Goal: Task Accomplishment & Management: Complete application form

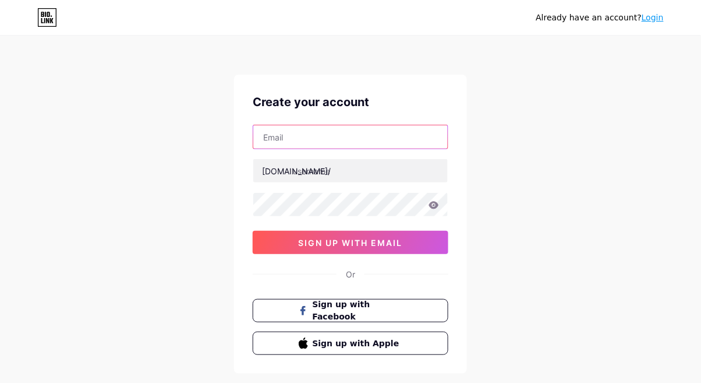
click at [418, 132] on input "text" at bounding box center [350, 136] width 195 height 23
type input "[EMAIL_ADDRESS][DOMAIN_NAME]"
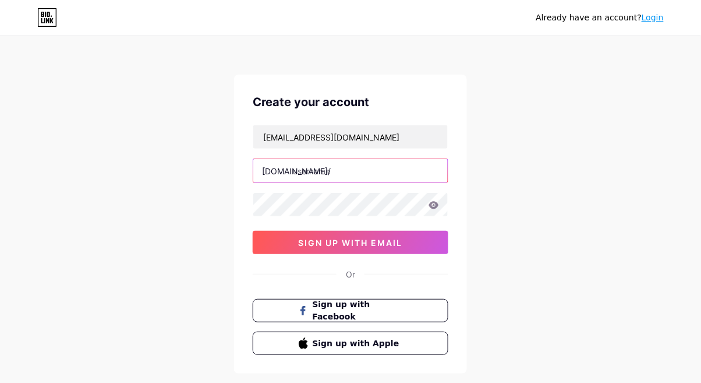
click at [319, 174] on input "text" at bounding box center [350, 170] width 195 height 23
type input "nrhsofiyaaa"
click at [438, 203] on icon at bounding box center [434, 205] width 10 height 8
click at [437, 207] on icon at bounding box center [434, 205] width 10 height 8
click at [430, 204] on icon at bounding box center [434, 205] width 10 height 8
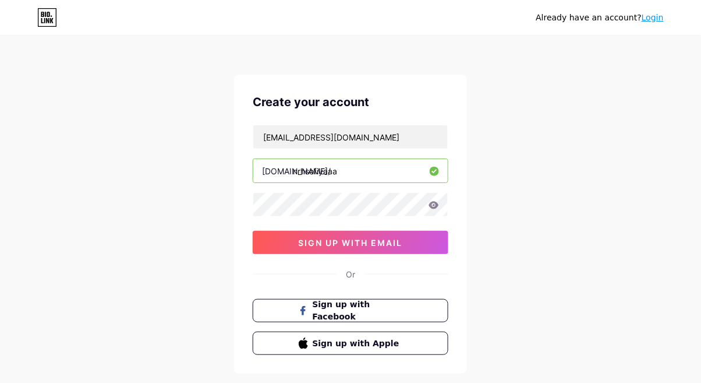
click at [436, 203] on icon at bounding box center [434, 205] width 10 height 8
click at [372, 249] on button "sign up with email" at bounding box center [351, 242] width 196 height 23
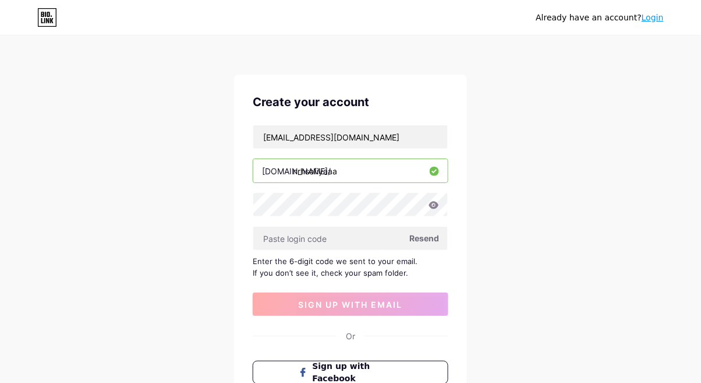
click at [429, 236] on span "Resend" at bounding box center [424, 238] width 30 height 12
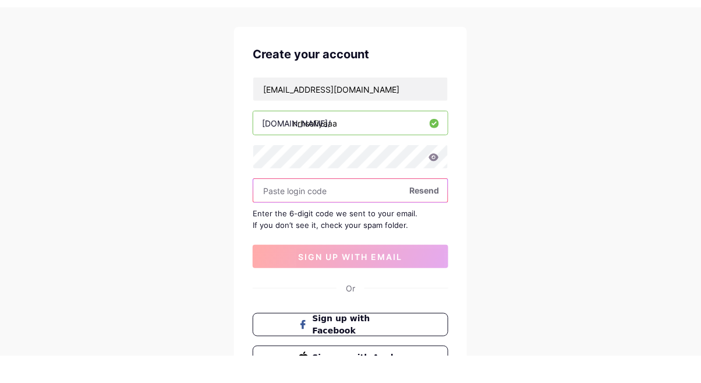
scroll to position [23, 0]
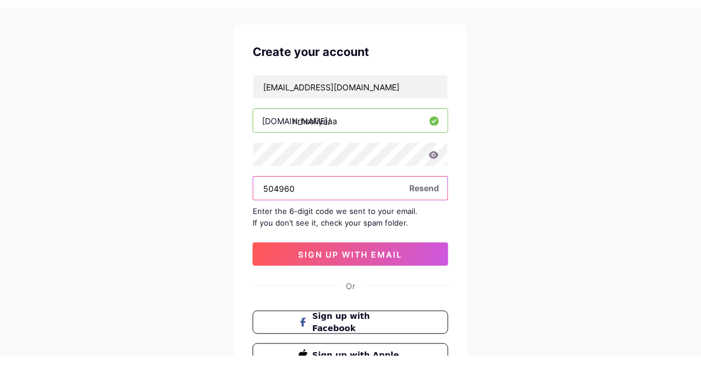
type input "504960"
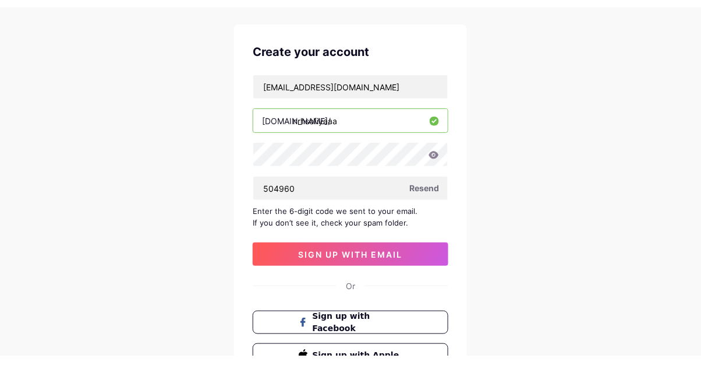
click at [399, 278] on span "sign up with email" at bounding box center [351, 282] width 104 height 10
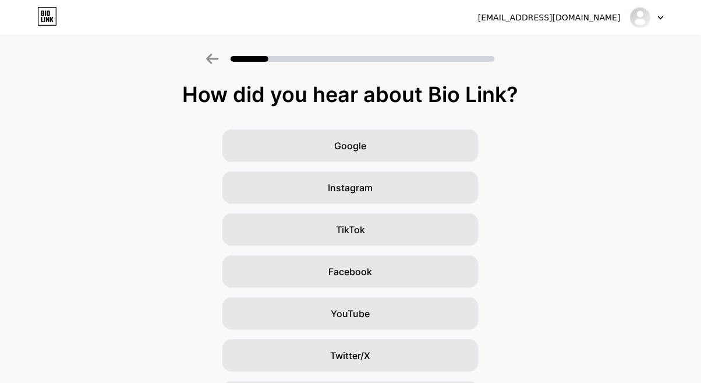
click at [420, 225] on div "TikTok" at bounding box center [350, 229] width 256 height 33
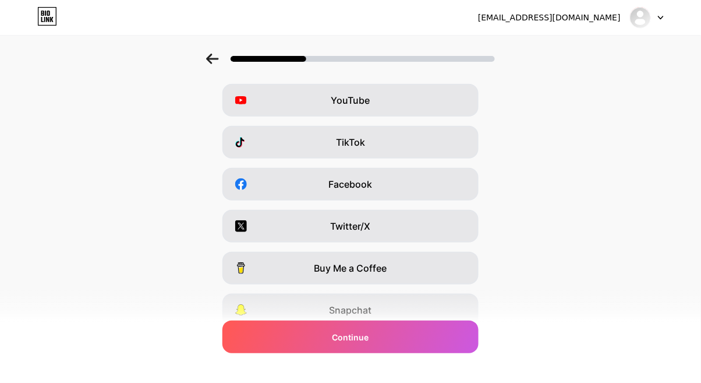
scroll to position [177, 0]
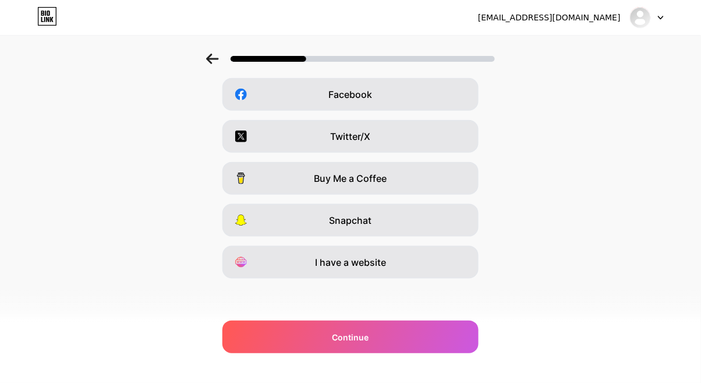
click at [389, 331] on div "Continue" at bounding box center [350, 336] width 256 height 33
click at [367, 328] on div "Continue" at bounding box center [350, 336] width 256 height 33
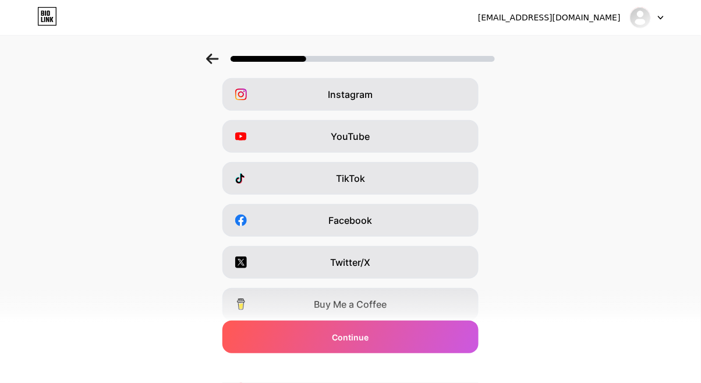
scroll to position [0, 0]
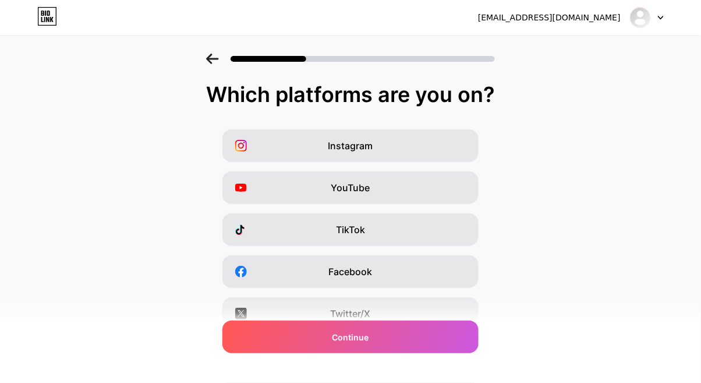
click at [439, 220] on div "TikTok" at bounding box center [350, 229] width 256 height 33
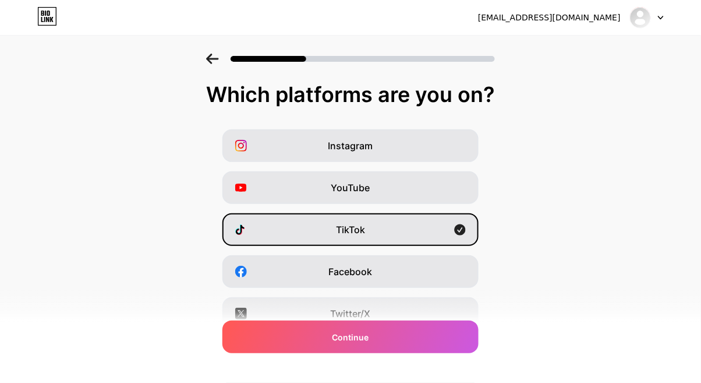
click at [433, 146] on div "Instagram" at bounding box center [350, 145] width 256 height 33
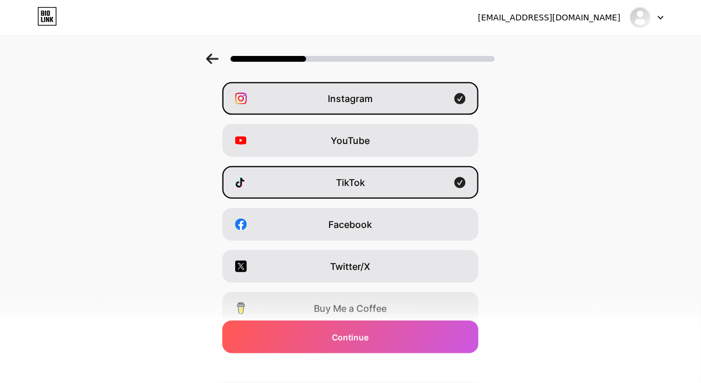
scroll to position [48, 0]
click at [444, 228] on div "Facebook" at bounding box center [350, 223] width 256 height 33
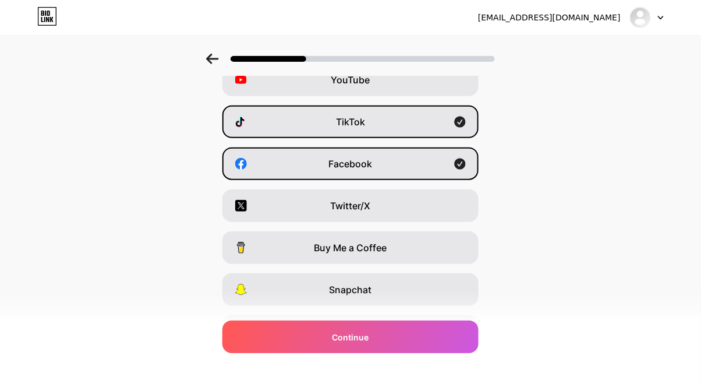
scroll to position [140, 0]
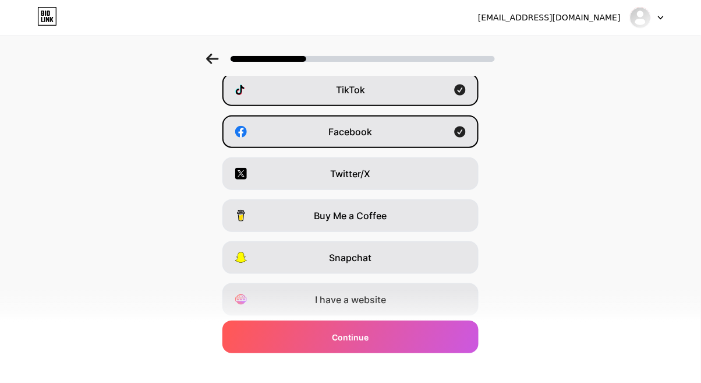
click at [410, 353] on div "Continue" at bounding box center [350, 336] width 256 height 33
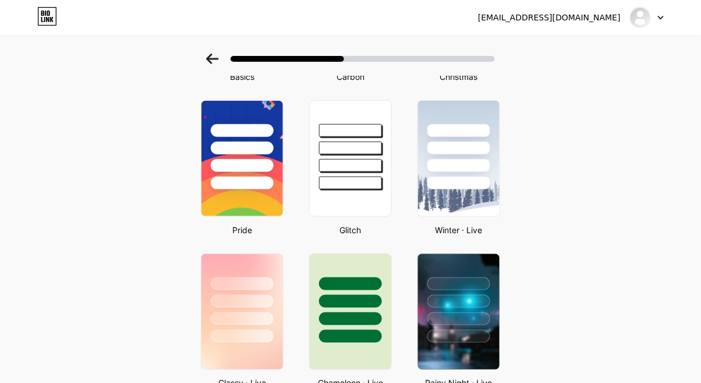
scroll to position [187, 0]
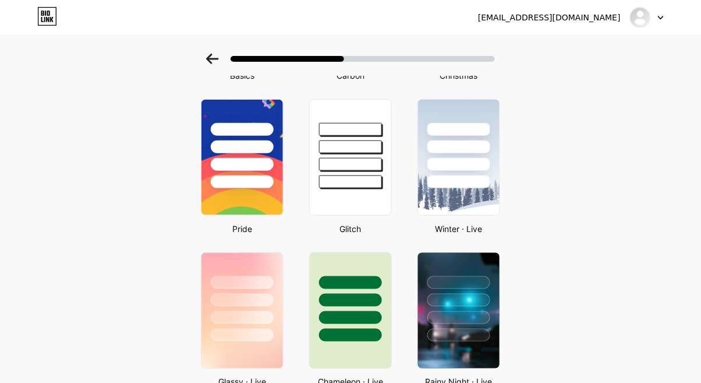
click at [260, 336] on div at bounding box center [242, 334] width 63 height 13
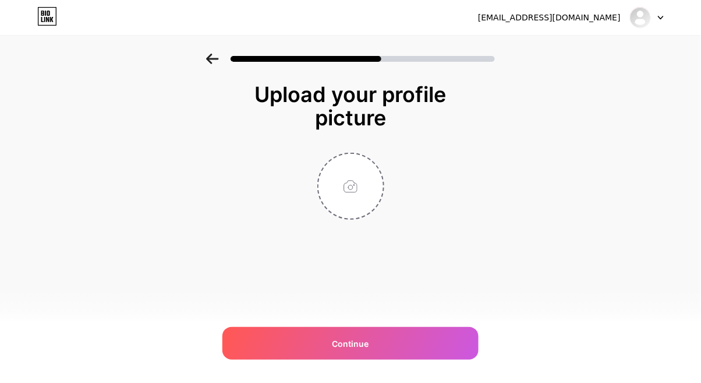
scroll to position [0, 0]
click at [355, 196] on input "file" at bounding box center [351, 186] width 65 height 65
click at [348, 185] on input "file" at bounding box center [351, 186] width 65 height 65
type input "C:\fakepath\1000019065.jpg"
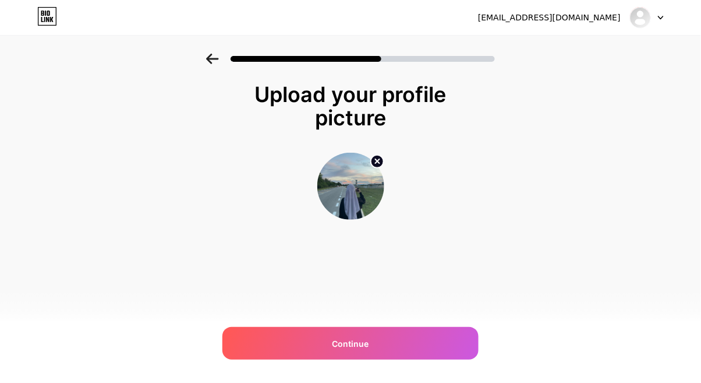
click at [458, 354] on div "Continue" at bounding box center [350, 343] width 256 height 33
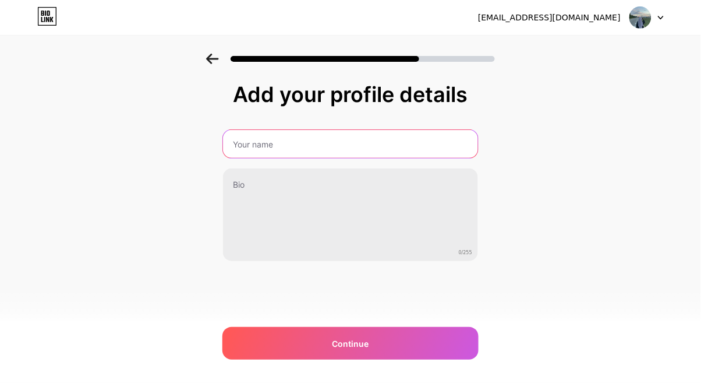
click at [252, 147] on input "text" at bounding box center [350, 144] width 255 height 28
click at [256, 154] on input "cikgu sofy" at bounding box center [350, 144] width 257 height 28
type input "c"
type input "Cik'Sofy"
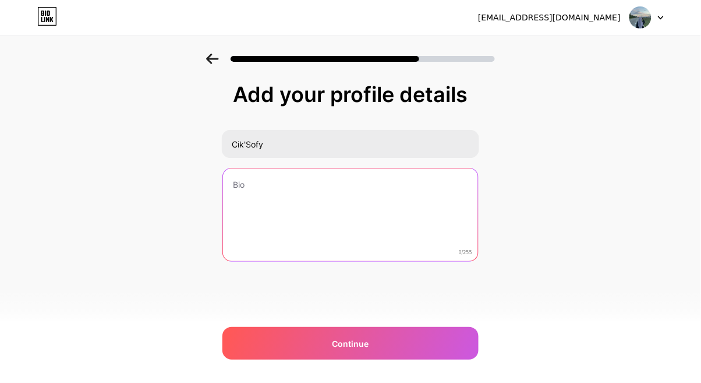
click at [273, 188] on textarea at bounding box center [350, 215] width 255 height 94
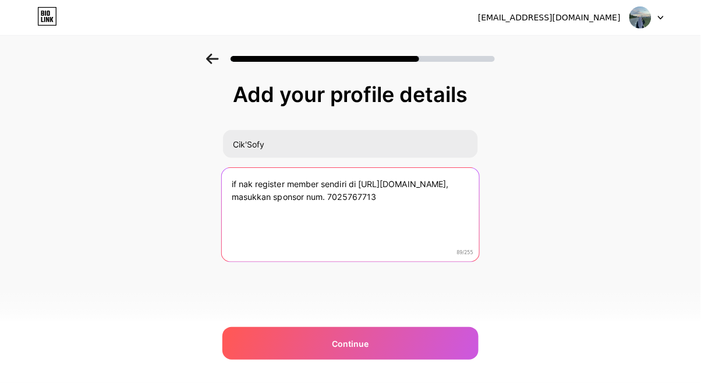
type textarea "if nak register member sendiri di [URL][DOMAIN_NAME], masukkan sponsor num. 702…"
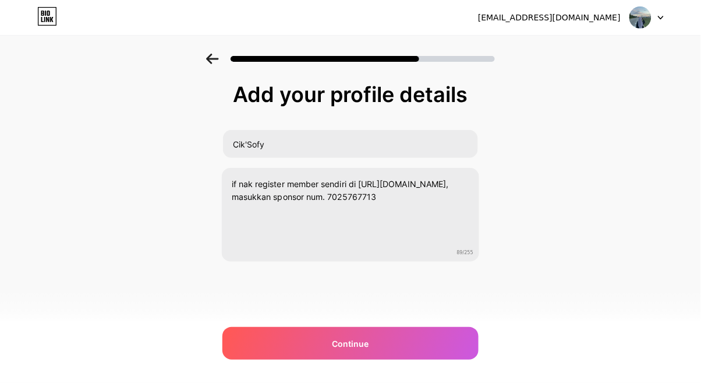
click at [328, 347] on div "Continue" at bounding box center [350, 343] width 256 height 33
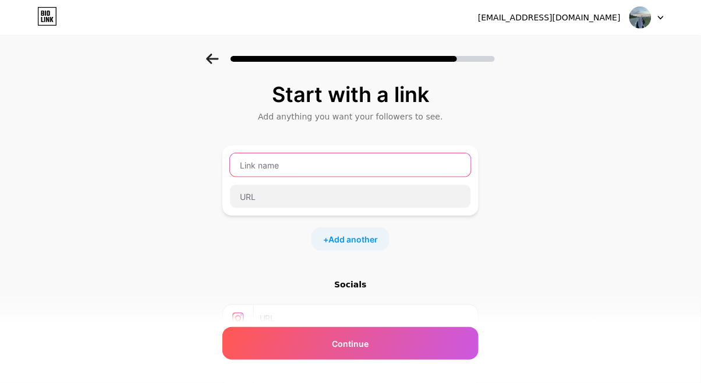
click at [399, 168] on input "text" at bounding box center [350, 164] width 241 height 23
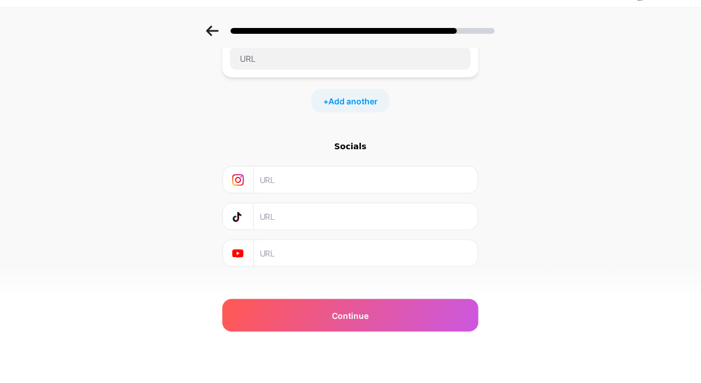
scroll to position [112, 0]
click at [241, 207] on icon at bounding box center [238, 206] width 6 height 6
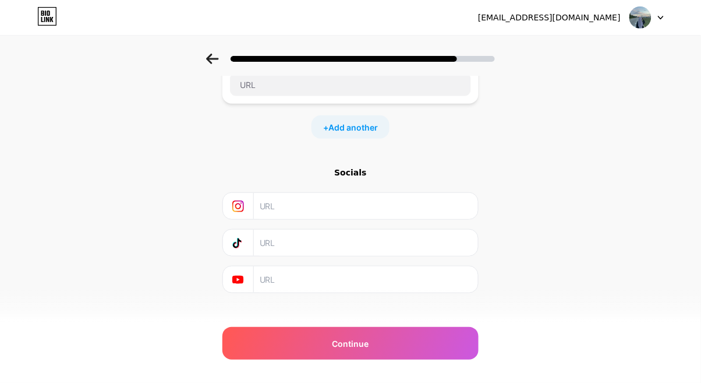
click at [316, 217] on input "text" at bounding box center [365, 206] width 211 height 26
click at [336, 201] on input "text" at bounding box center [365, 206] width 211 height 26
click at [419, 205] on input "[URL]" at bounding box center [365, 206] width 211 height 26
type input "h"
type input "V"
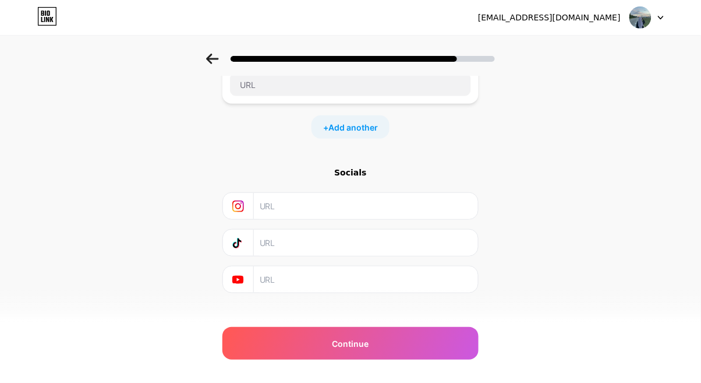
type input "V"
paste input "[URL][DOMAIN_NAME]"
type input "[URL][DOMAIN_NAME][DOMAIN_NAME]"
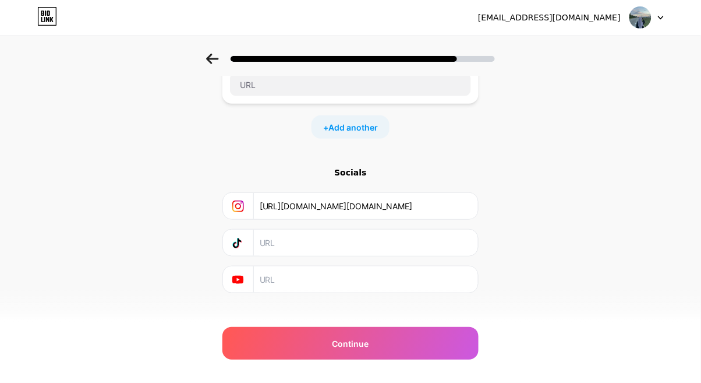
scroll to position [108, 0]
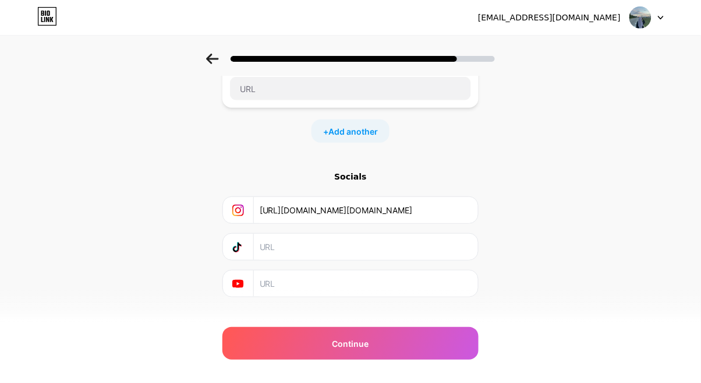
click at [307, 241] on input "text" at bounding box center [365, 247] width 211 height 26
paste input "[URL][DOMAIN_NAME]"
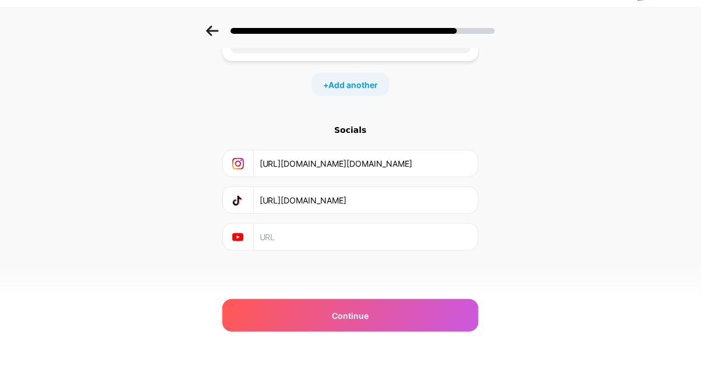
type input "[URL][DOMAIN_NAME]"
click at [424, 347] on div "Continue" at bounding box center [350, 343] width 256 height 33
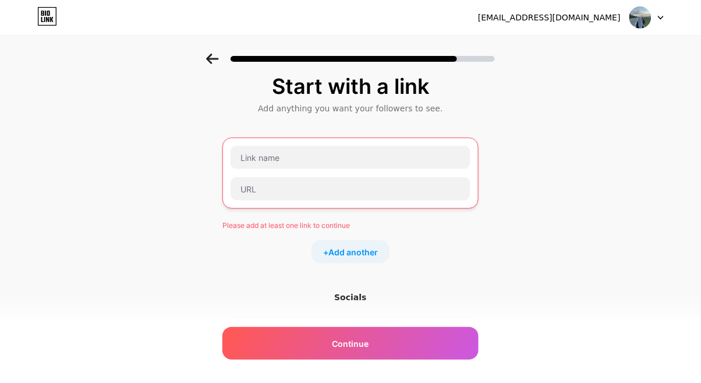
scroll to position [0, 0]
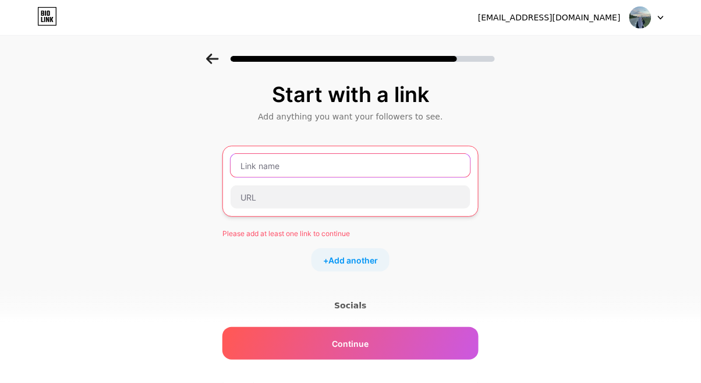
click at [264, 163] on input "text" at bounding box center [351, 165] width 240 height 23
type input "D"
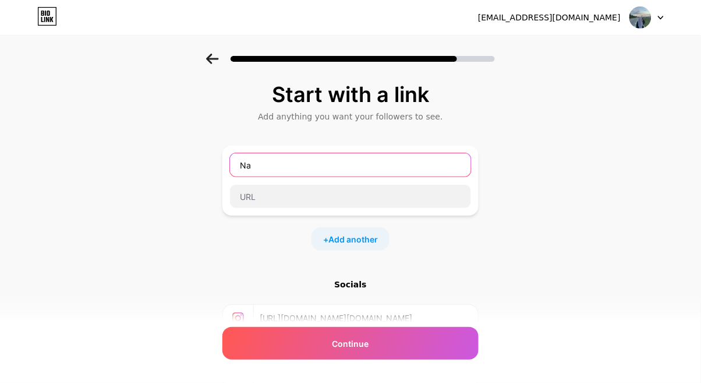
type input "N"
type input "n"
type input "N"
type input "J"
type input "j"
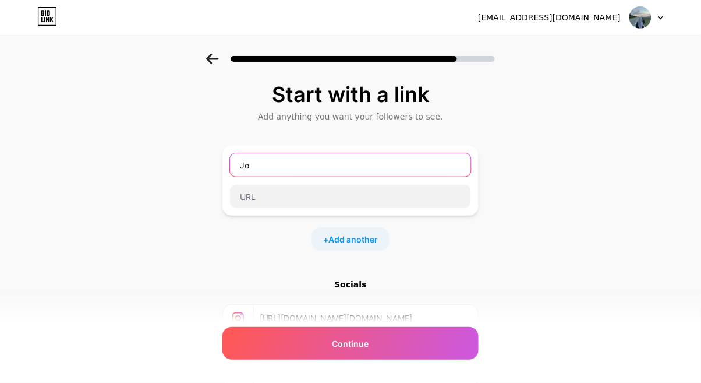
type input "J"
type input "Daftar member amway untuk beli barang (RM20)"
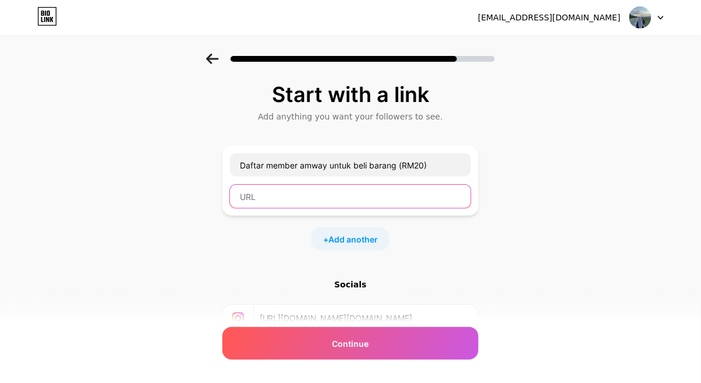
click at [326, 197] on input "text" at bounding box center [350, 196] width 241 height 23
type input "[DOMAIN_NAME][URL]"
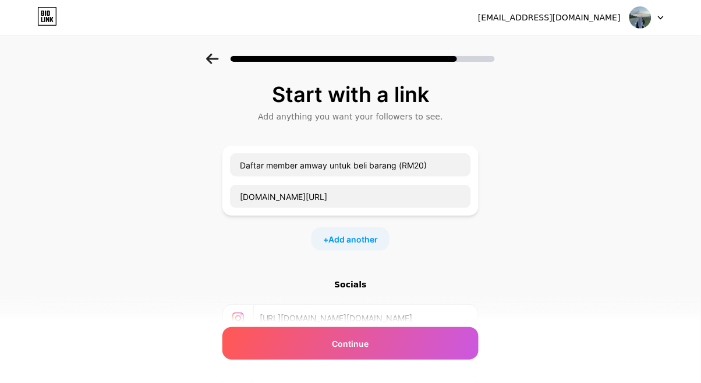
click at [362, 240] on span "Add another" at bounding box center [353, 239] width 50 height 12
click at [315, 249] on input "text" at bounding box center [350, 246] width 241 height 23
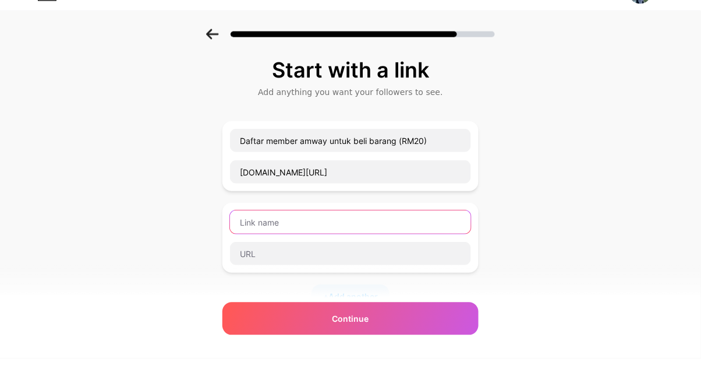
scroll to position [18, 0]
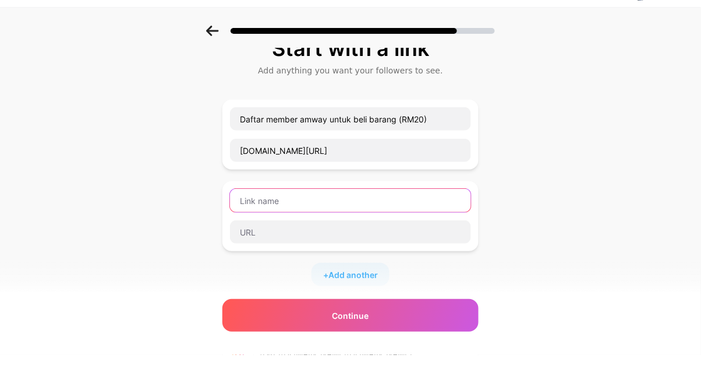
type input "w"
click at [298, 228] on input "text" at bounding box center [350, 228] width 241 height 23
type input "Nak join Sony buat income (RM60)"
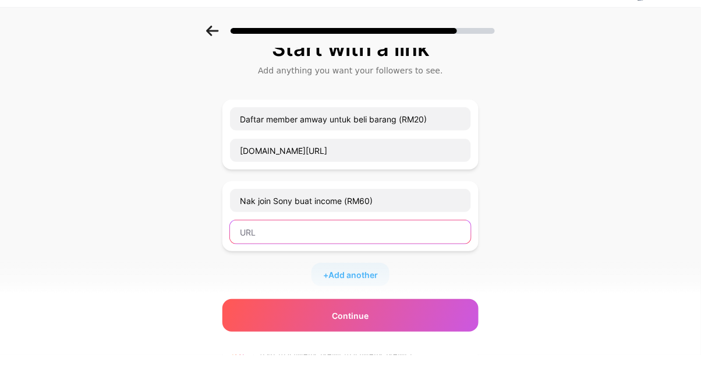
click at [281, 260] on input "text" at bounding box center [350, 259] width 241 height 23
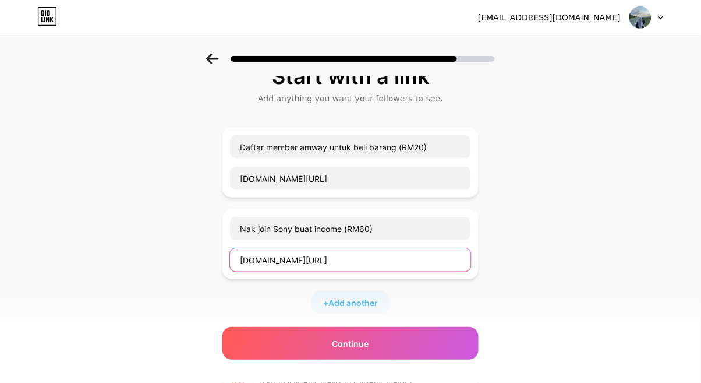
type input "[DOMAIN_NAME][URL]"
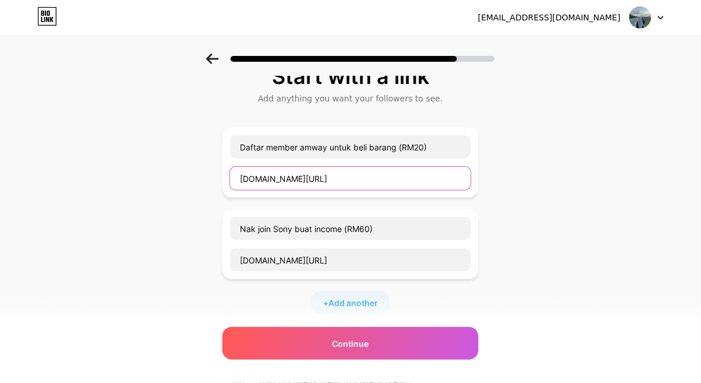
click at [405, 179] on input "[DOMAIN_NAME][URL]" at bounding box center [350, 178] width 241 height 23
click at [419, 175] on input "[DOMAIN_NAME][URL]" at bounding box center [350, 178] width 241 height 23
click at [423, 178] on input "[DOMAIN_NAME][URL]" at bounding box center [350, 178] width 241 height 23
click at [432, 175] on input "[DOMAIN_NAME][URL]" at bounding box center [350, 178] width 241 height 23
click at [433, 178] on input "[DOMAIN_NAME][URL]" at bounding box center [350, 178] width 241 height 23
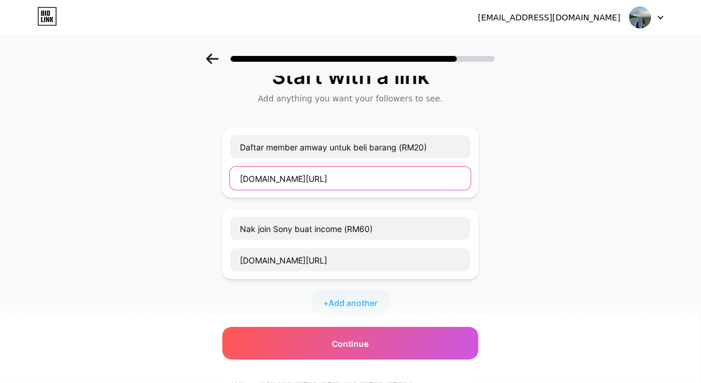
type input "[DOMAIN_NAME][URL]"
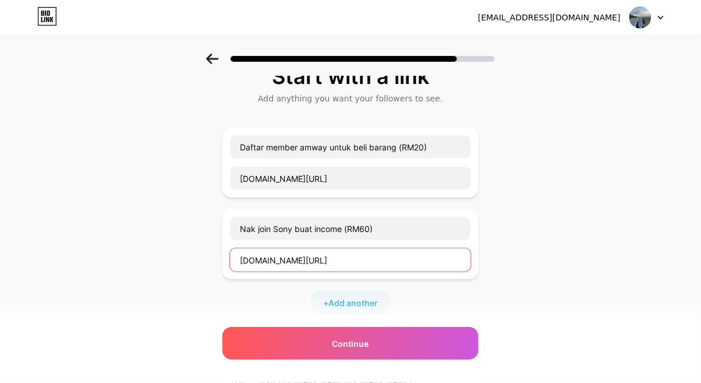
click at [381, 261] on input "[DOMAIN_NAME][URL]" at bounding box center [350, 259] width 241 height 23
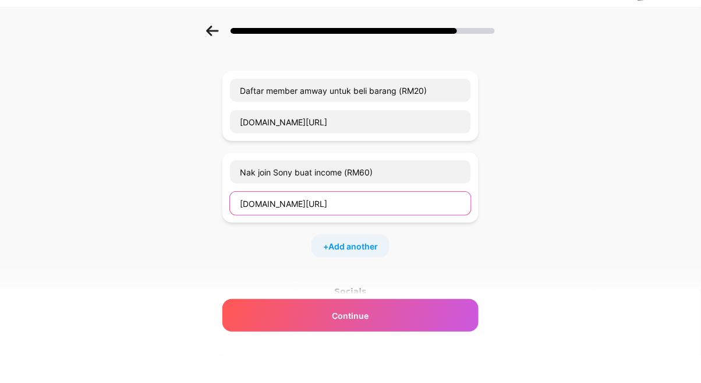
scroll to position [47, 0]
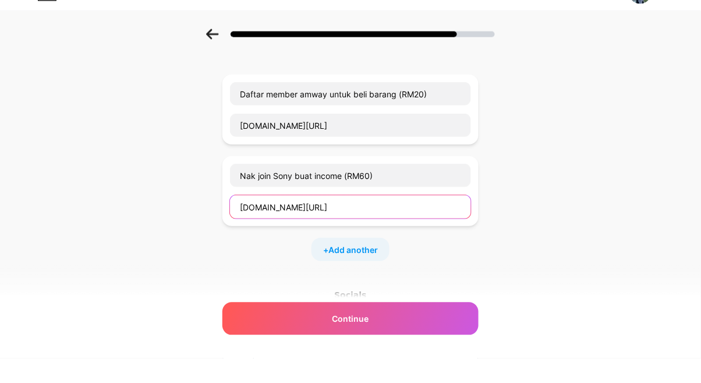
type input "[DOMAIN_NAME][URL]"
click at [383, 347] on div "Continue" at bounding box center [350, 343] width 256 height 33
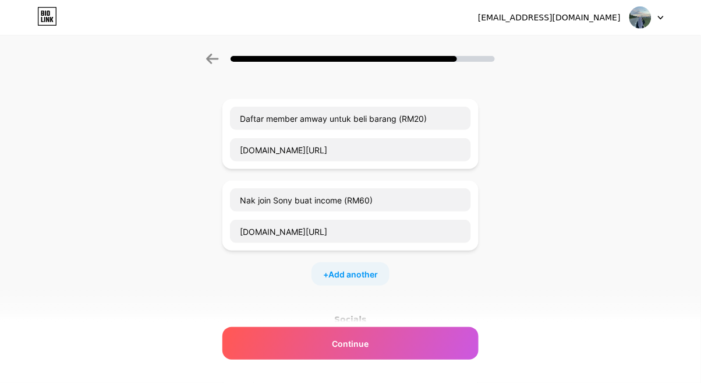
click at [376, 356] on div "Continue" at bounding box center [350, 343] width 256 height 33
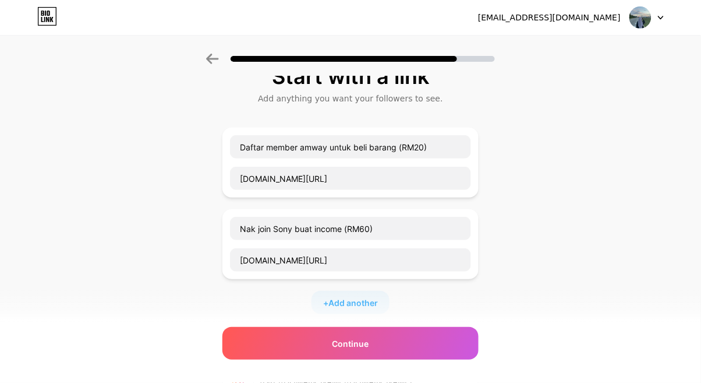
scroll to position [0, 0]
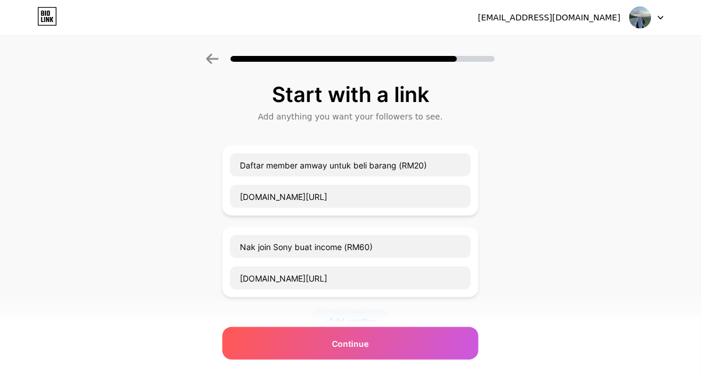
click at [426, 346] on div "Continue" at bounding box center [350, 343] width 256 height 33
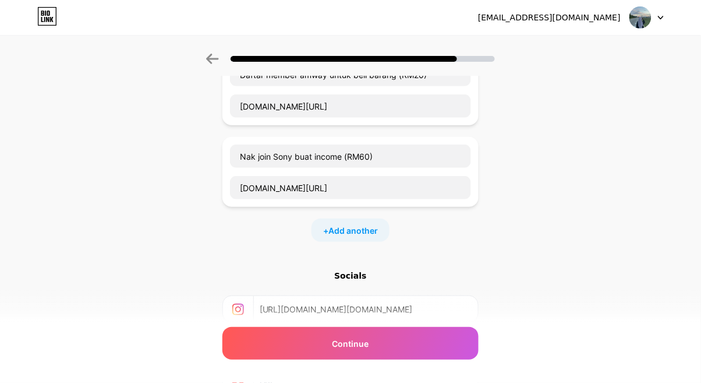
scroll to position [171, 0]
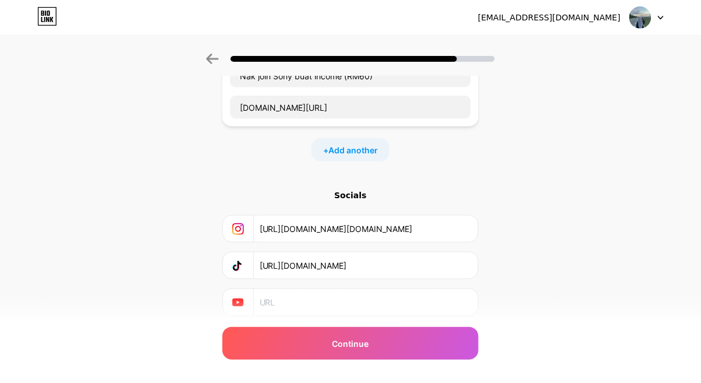
click at [345, 349] on span "Continue" at bounding box center [351, 343] width 37 height 12
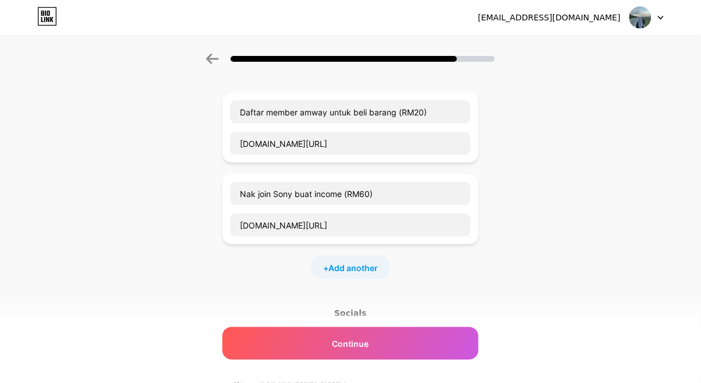
scroll to position [0, 0]
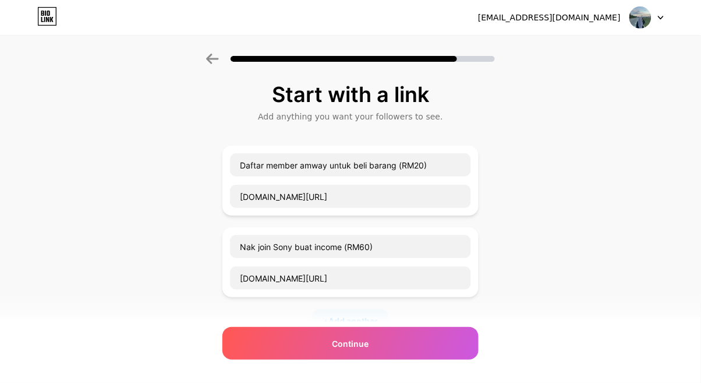
click at [358, 338] on span "Continue" at bounding box center [351, 343] width 37 height 12
click at [377, 341] on div "Continue" at bounding box center [350, 343] width 256 height 33
click at [389, 344] on div "Continue" at bounding box center [350, 343] width 256 height 33
click at [381, 345] on div "Continue" at bounding box center [350, 343] width 256 height 33
click at [662, 22] on div at bounding box center [647, 17] width 34 height 21
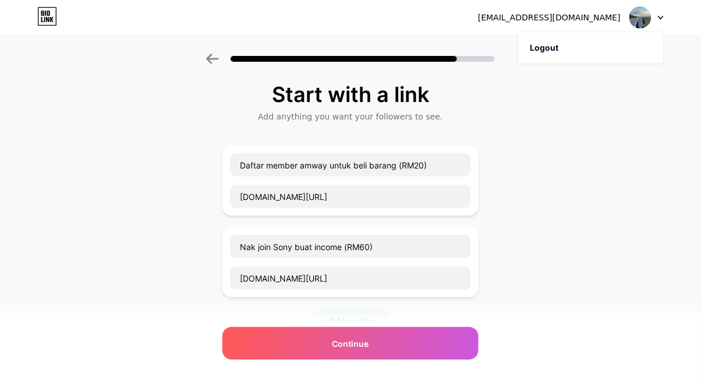
click at [632, 122] on div "Start with a link Add anything you want your followers to see. Daftar member am…" at bounding box center [350, 299] width 701 height 491
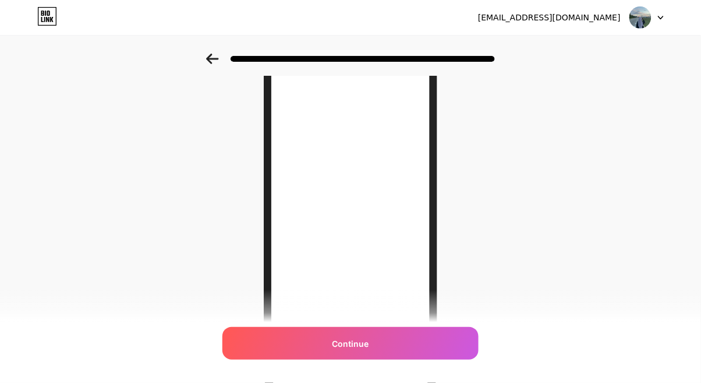
scroll to position [165, 0]
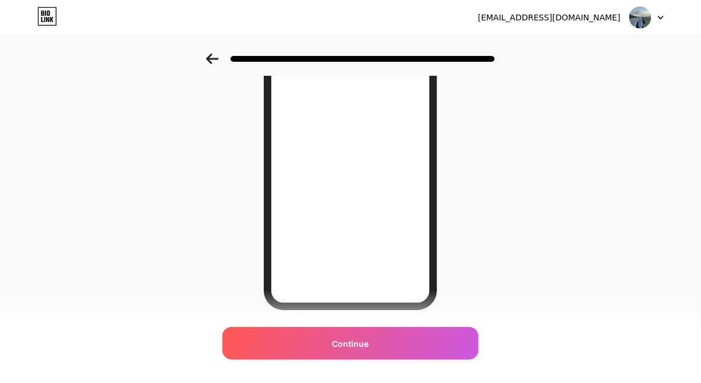
click at [454, 359] on div "Continue" at bounding box center [350, 343] width 256 height 33
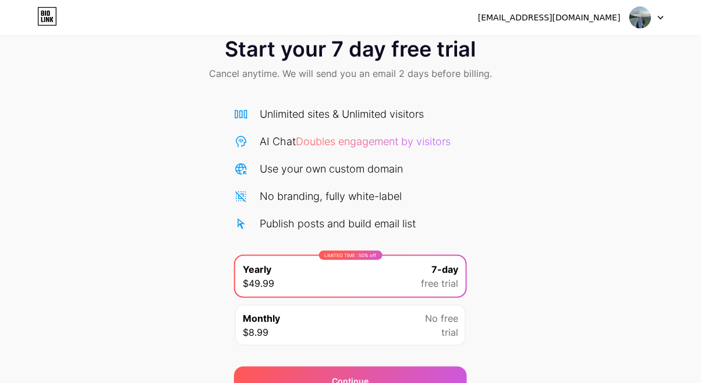
scroll to position [36, 0]
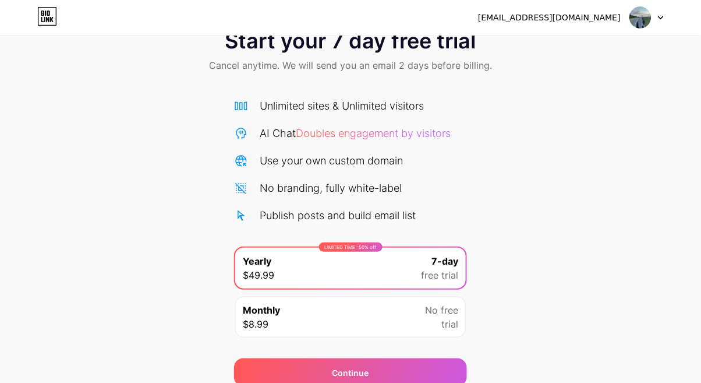
click at [452, 320] on span "trial" at bounding box center [449, 324] width 17 height 14
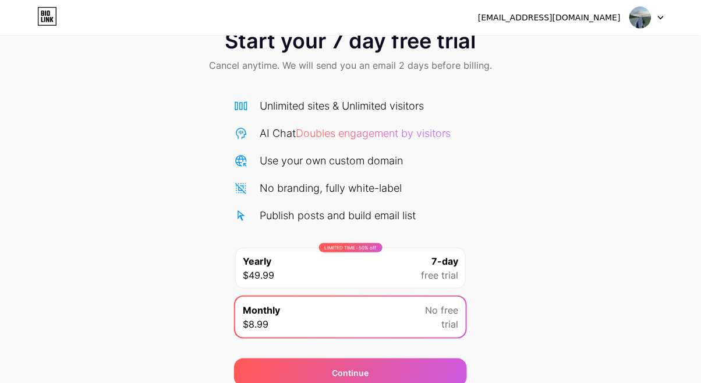
click at [450, 281] on span "free trial" at bounding box center [439, 275] width 37 height 14
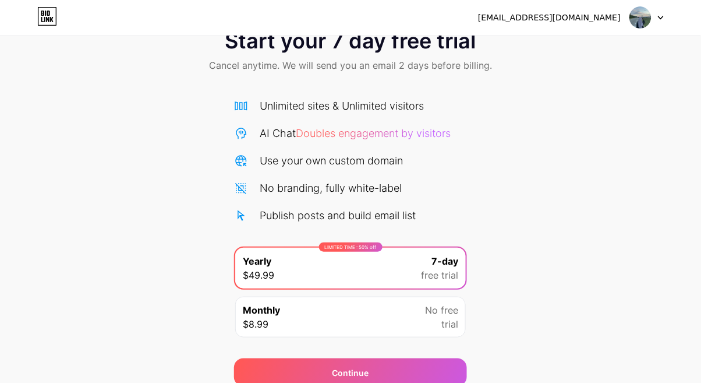
click at [450, 371] on div "Continue" at bounding box center [350, 372] width 233 height 28
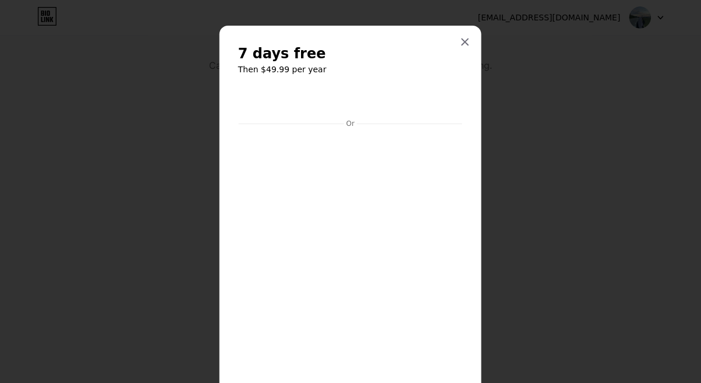
scroll to position [0, 0]
click at [465, 40] on icon at bounding box center [465, 41] width 9 height 9
